Goal: Task Accomplishment & Management: Complete application form

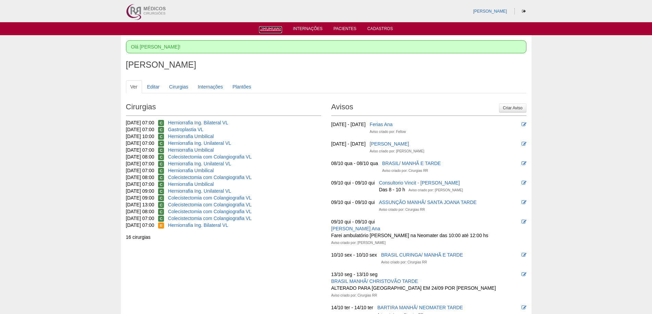
click at [273, 29] on link "Cirurgias" at bounding box center [270, 29] width 23 height 7
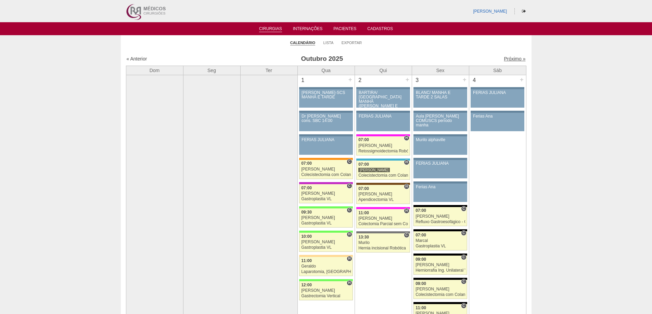
click at [508, 58] on link "Próximo »" at bounding box center [515, 58] width 22 height 5
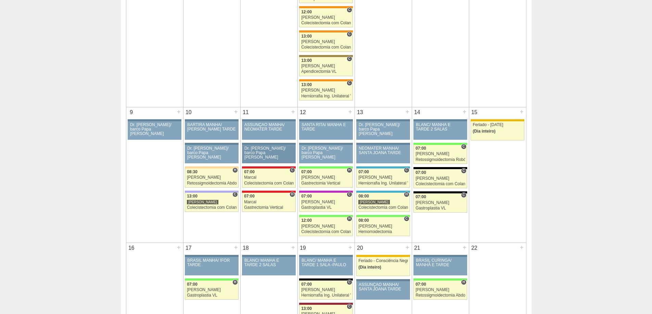
scroll to position [274, 0]
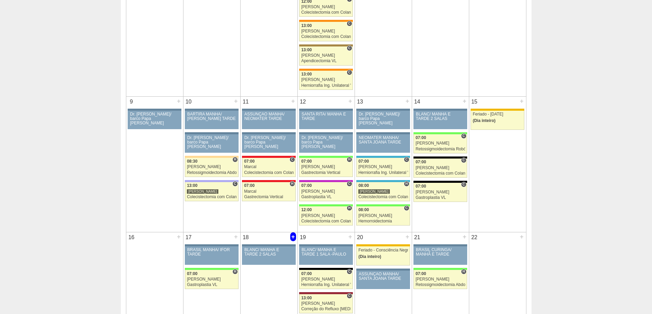
click at [294, 236] on div "+" at bounding box center [293, 237] width 6 height 9
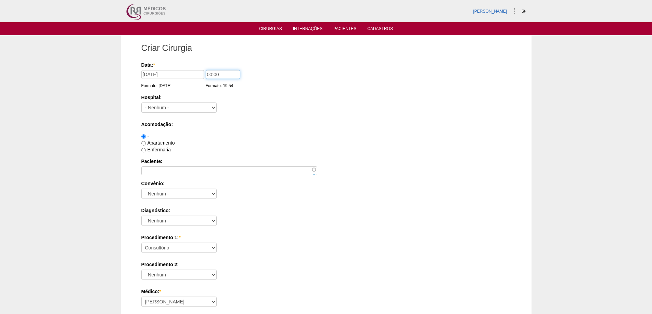
click at [209, 73] on input "00:00" at bounding box center [223, 74] width 35 height 9
type input "07:00"
click at [182, 105] on select "- Nenhum - 9 de Julho Albert Einstein Alvorada América Assunção Bartira Benefic…" at bounding box center [178, 108] width 75 height 10
select select "67"
click at [141, 103] on select "- Nenhum - 9 de Julho Albert Einstein Alvorada América Assunção Bartira Benefic…" at bounding box center [178, 108] width 75 height 10
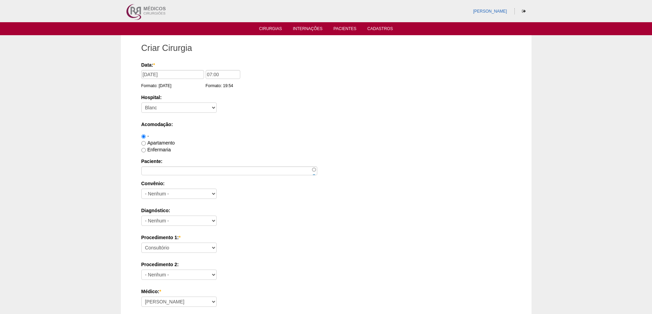
click at [160, 142] on label "Apartamento" at bounding box center [158, 142] width 34 height 5
click at [146, 142] on input "Apartamento" at bounding box center [143, 143] width 4 height 4
radio input "true"
click at [155, 170] on input "Paciente:" at bounding box center [229, 171] width 176 height 9
click at [147, 170] on input "Paciente:" at bounding box center [229, 171] width 176 height 9
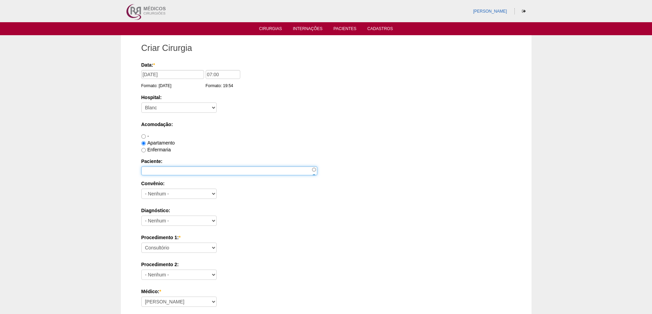
paste input "[PERSON_NAME]"
type input "[PERSON_NAME]"
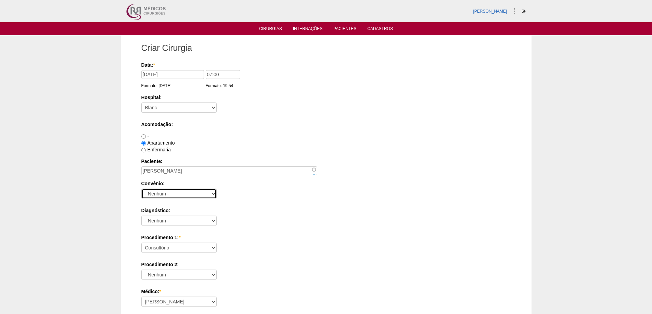
click at [164, 194] on select "- Nenhum - Abet Afresp Allianz Amil Blue Life Caasp Cabesp Caixa de Pensões Car…" at bounding box center [178, 194] width 75 height 10
select select "8907"
click at [141, 189] on select "- Nenhum - Abet Afresp Allianz Amil Blue Life Caasp Cabesp Caixa de Pensões Car…" at bounding box center [178, 194] width 75 height 10
click at [176, 219] on select "- Nenhum - Abdome Agudo Abscesso Hepático Abscesso Perianal Abscesso Peritoneal…" at bounding box center [178, 221] width 75 height 10
select select "3704"
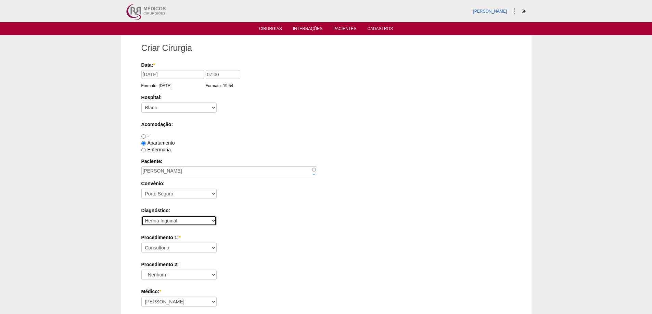
click at [141, 216] on select "- Nenhum - Abdome Agudo Abscesso Hepático Abscesso Perianal Abscesso Peritoneal…" at bounding box center [178, 221] width 75 height 10
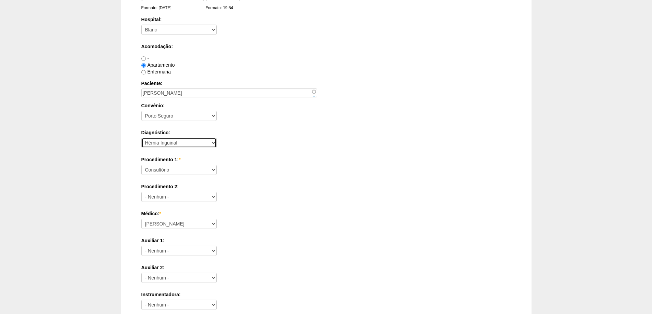
scroll to position [86, 0]
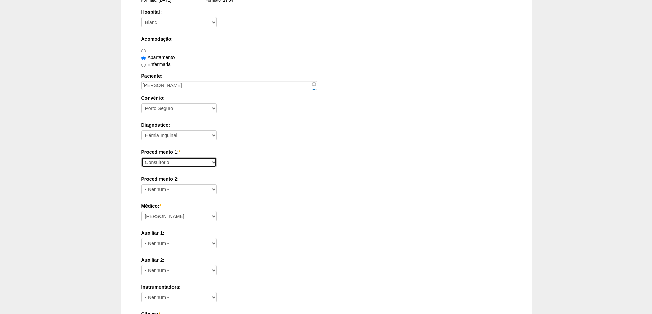
click at [193, 162] on select "Consultório Abscesso Hepático - Drenagem Abscesso perianal Amputação Abdômino P…" at bounding box center [178, 162] width 75 height 10
select select "4911"
click at [141, 157] on select "Consultório Abscesso Hepático - Drenagem Abscesso perianal Amputação Abdômino P…" at bounding box center [178, 162] width 75 height 10
click at [200, 190] on select "- Nenhum - Consultório Abscesso Hepático - Drenagem Abscesso perianal Amputação…" at bounding box center [178, 189] width 75 height 10
select select "3740"
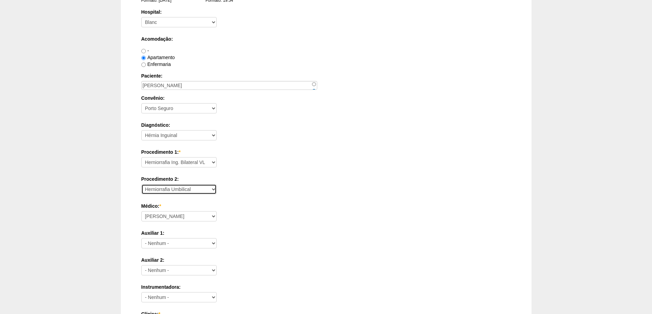
click at [141, 184] on select "- Nenhum - Consultório Abscesso Hepático - Drenagem Abscesso perianal Amputação…" at bounding box center [178, 189] width 75 height 10
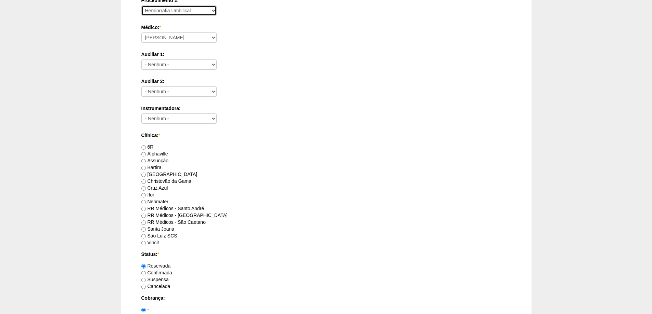
scroll to position [288, 0]
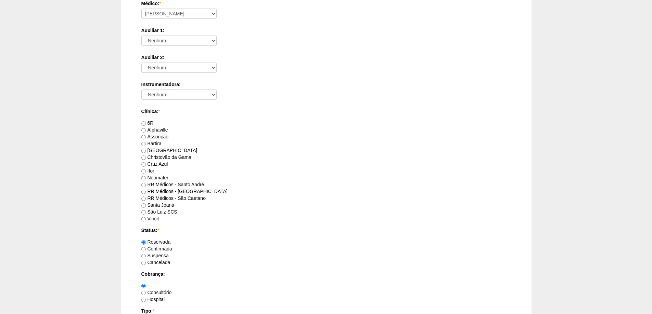
click at [168, 190] on label "RR Médicos - São Bernardo do Campo" at bounding box center [184, 191] width 86 height 5
click at [146, 190] on input "RR Médicos - São Bernardo do Campo" at bounding box center [143, 192] width 4 height 4
radio input "true"
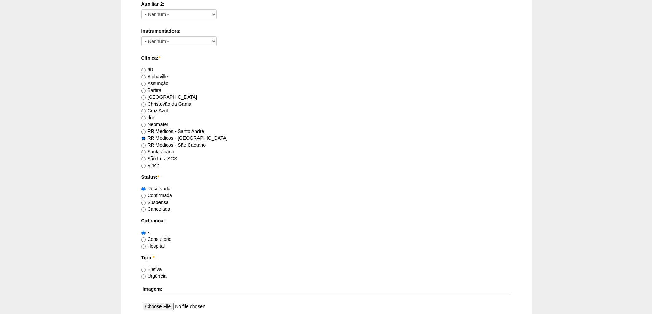
scroll to position [357, 0]
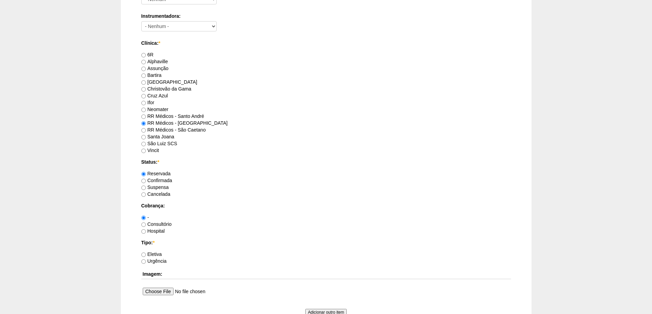
click at [158, 222] on label "Consultório" at bounding box center [156, 224] width 30 height 5
click at [146, 223] on input "Consultório" at bounding box center [143, 225] width 4 height 4
radio input "true"
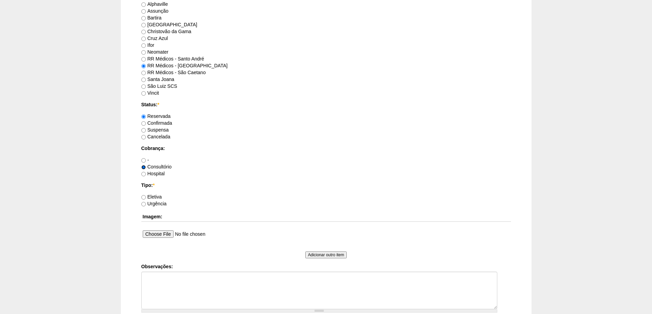
scroll to position [425, 0]
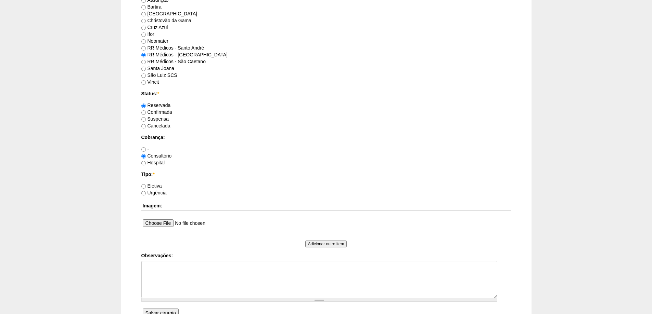
click at [155, 184] on label "Eletiva" at bounding box center [151, 185] width 21 height 5
click at [146, 184] on input "Eletiva" at bounding box center [143, 186] width 4 height 4
radio input "true"
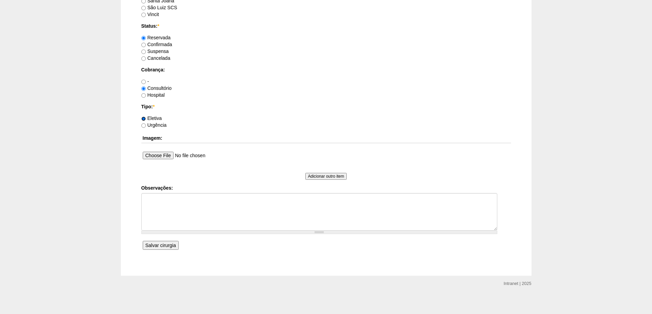
scroll to position [494, 0]
click at [154, 244] on input "Salvar cirurgia" at bounding box center [161, 245] width 36 height 9
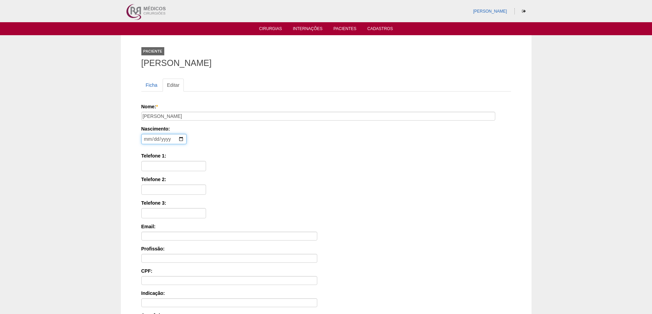
click at [145, 138] on input "date" at bounding box center [163, 139] width 45 height 10
type input "1983-06-21"
click at [168, 166] on input "Telefone 1:" at bounding box center [173, 166] width 65 height 10
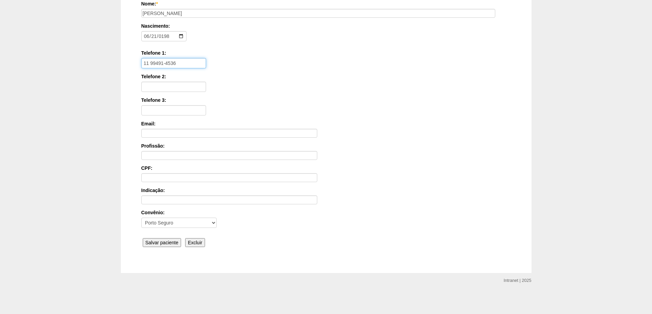
scroll to position [103, 0]
type input "11 99491-4536"
click at [162, 241] on input "Salvar paciente" at bounding box center [162, 242] width 39 height 9
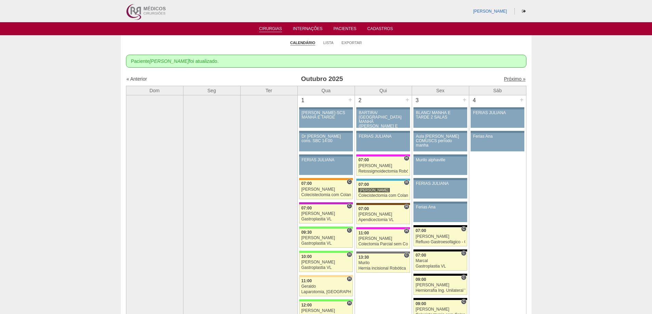
click at [506, 79] on link "Próximo »" at bounding box center [515, 78] width 22 height 5
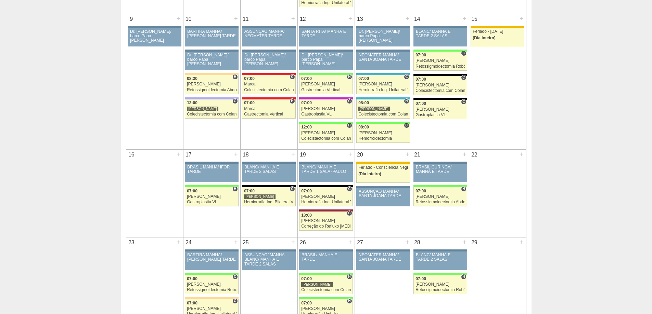
scroll to position [411, 0]
